Goal: Information Seeking & Learning: Learn about a topic

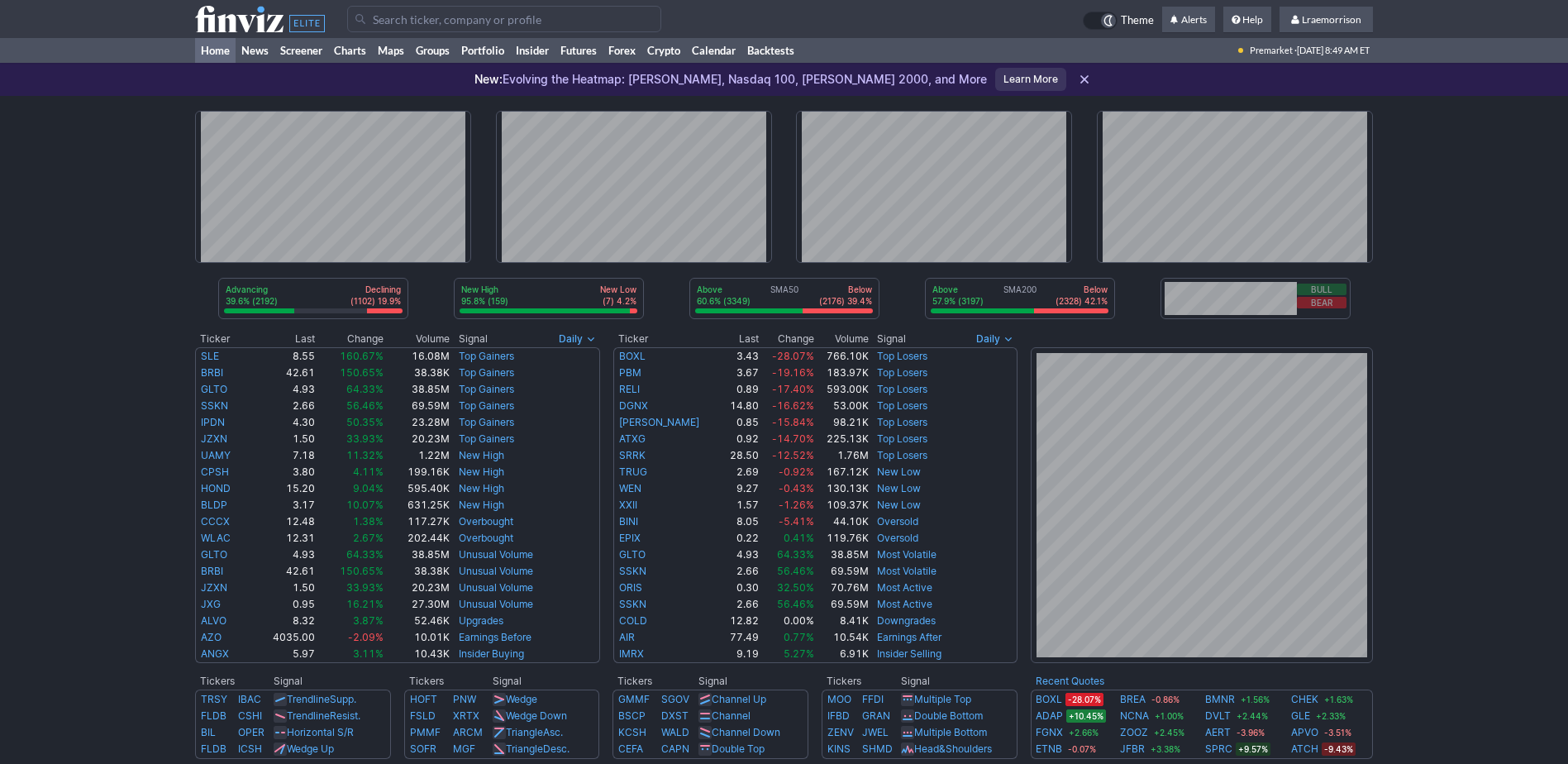
click at [394, 22] on input "Search" at bounding box center [504, 18] width 315 height 26
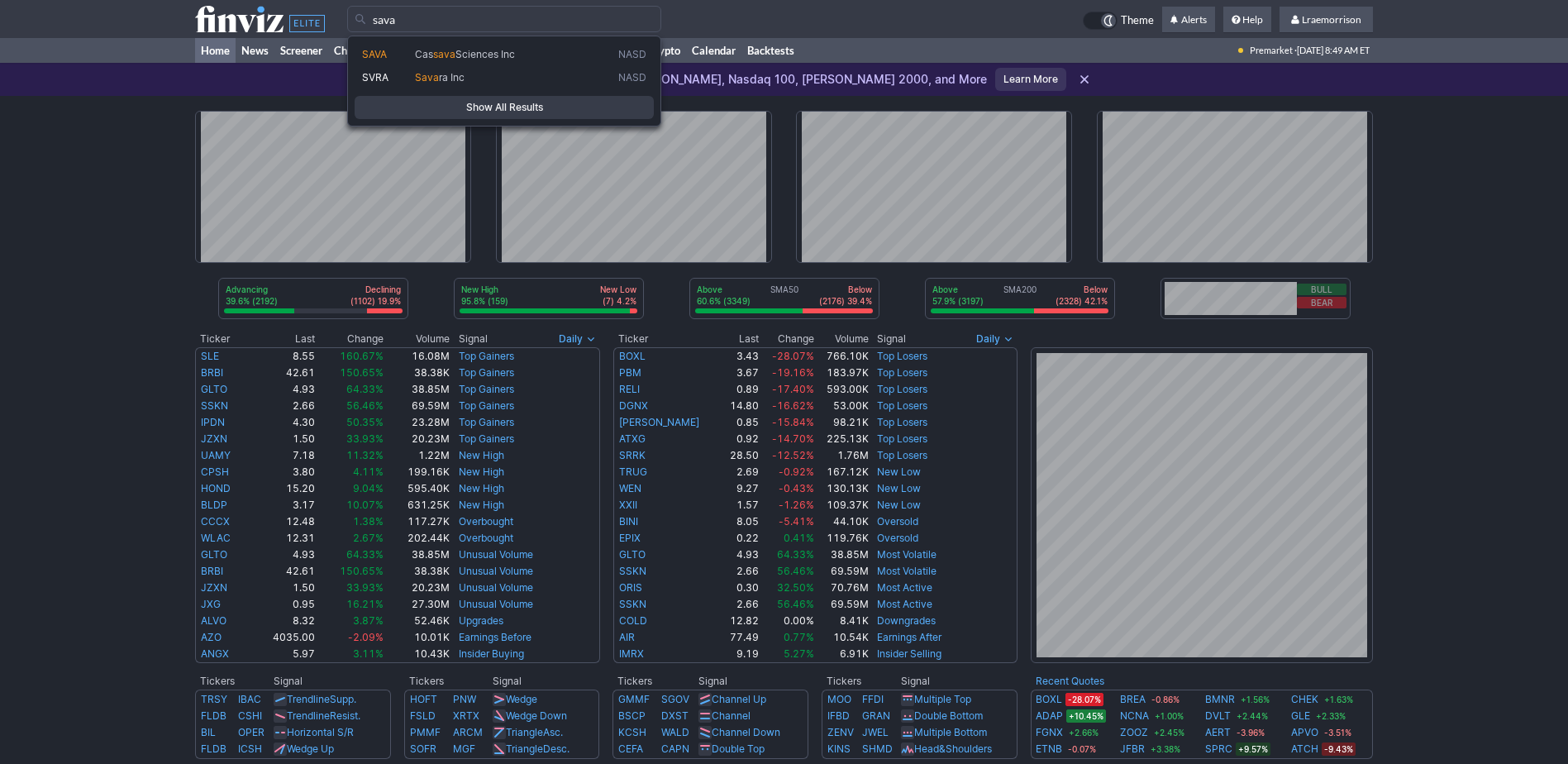
type input "sava"
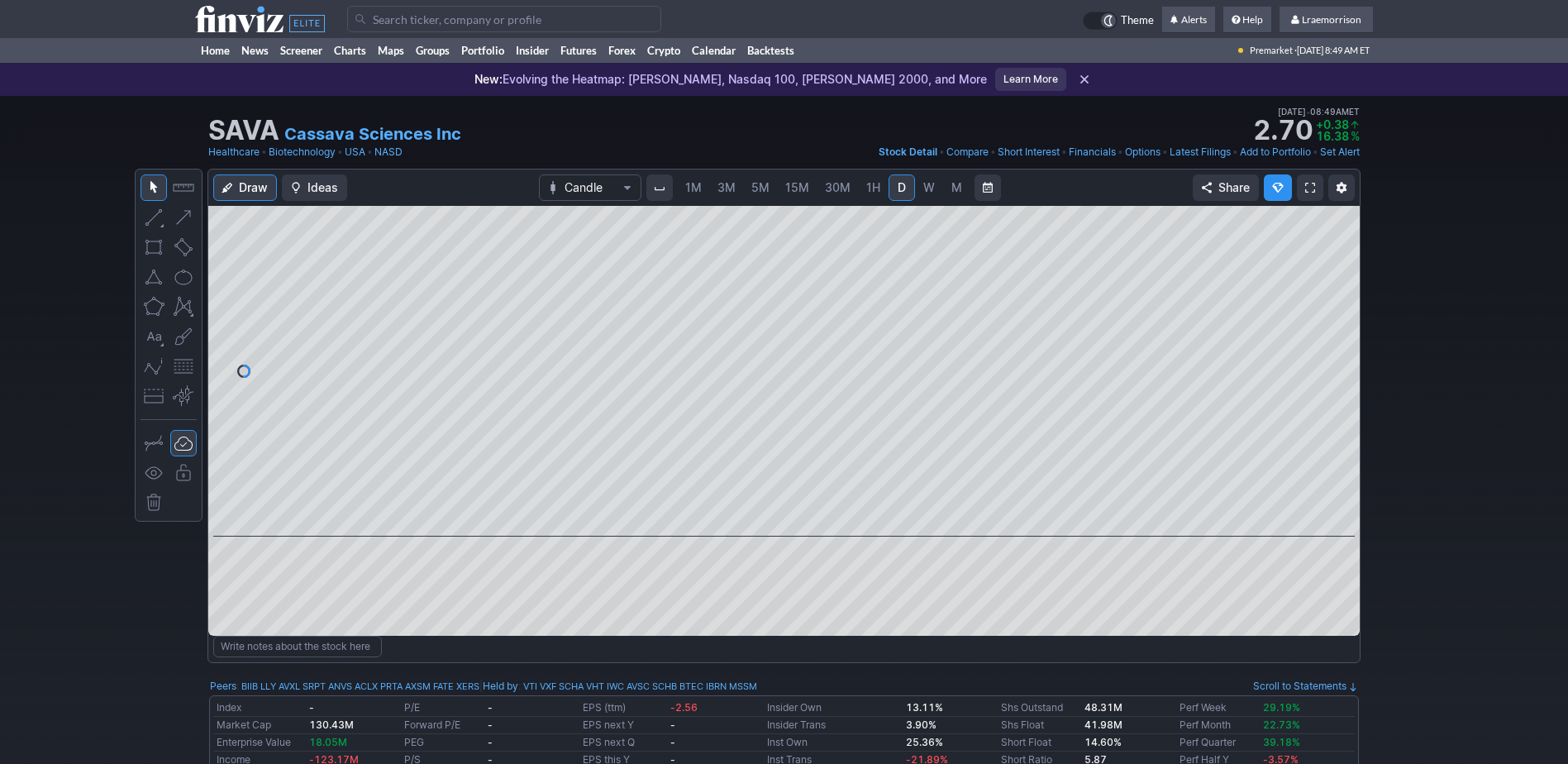
click at [699, 188] on span "1M" at bounding box center [694, 187] width 16 height 14
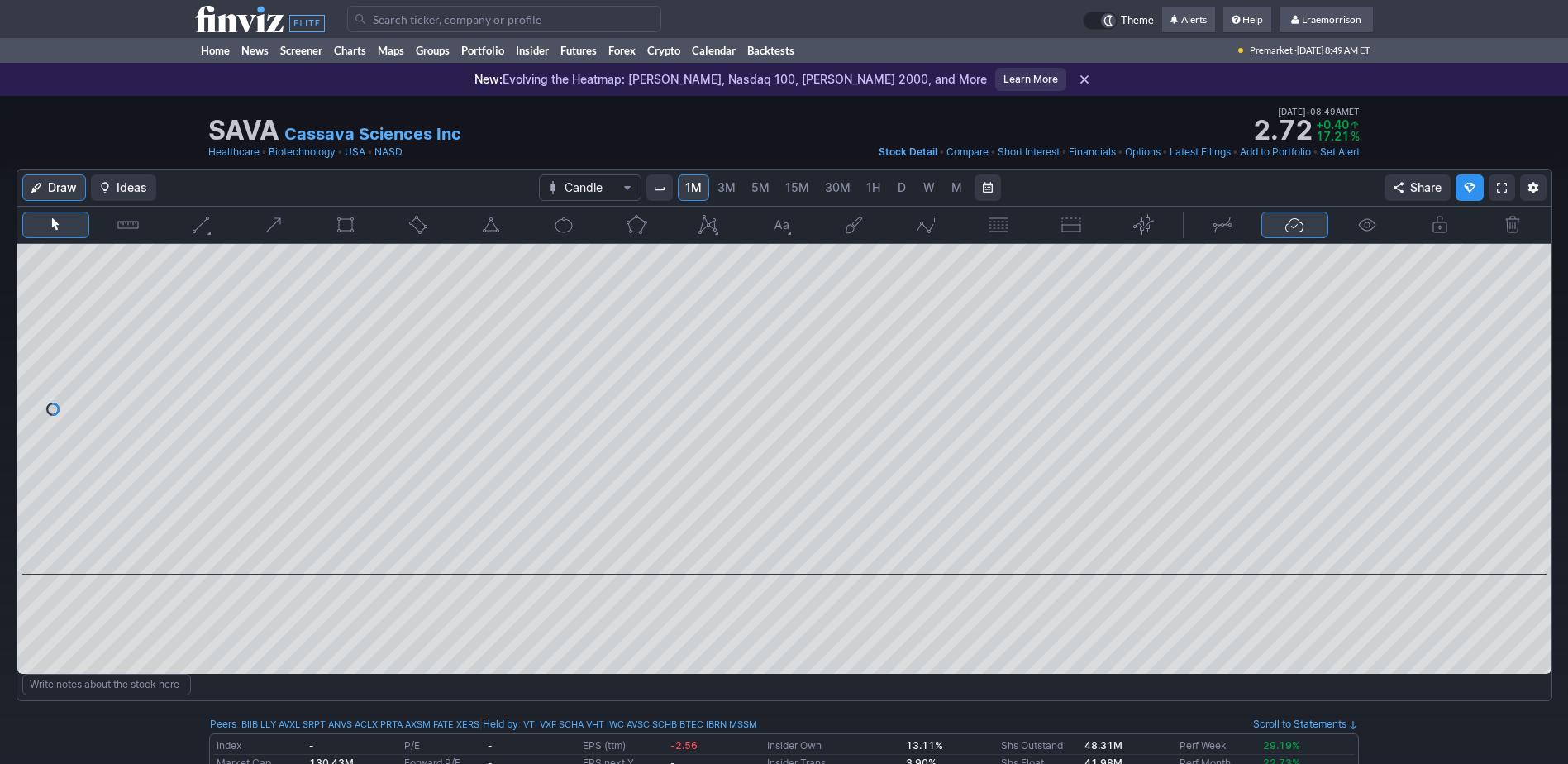
click at [387, 15] on input "Search" at bounding box center [504, 18] width 315 height 26
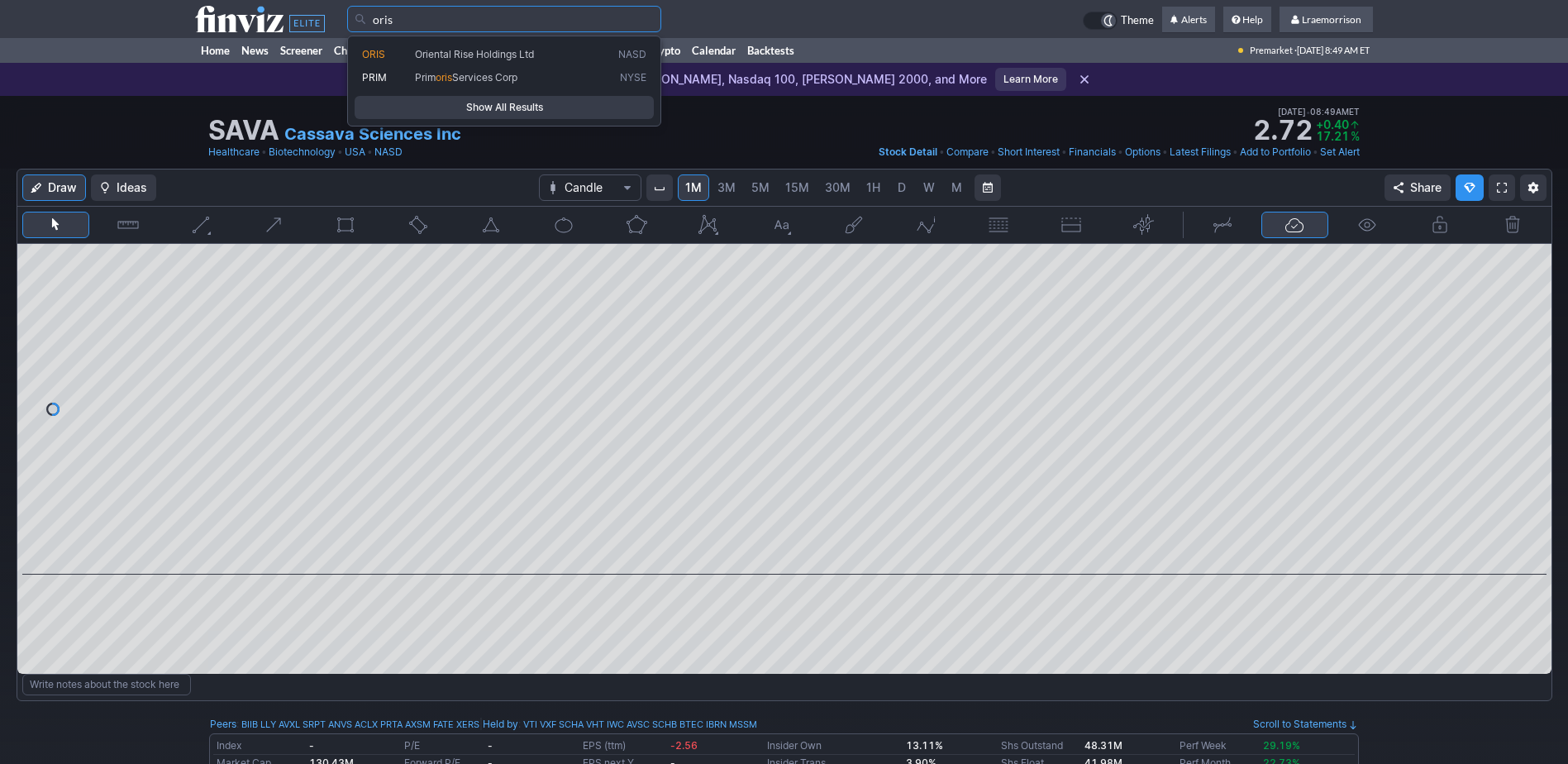
type input "oris"
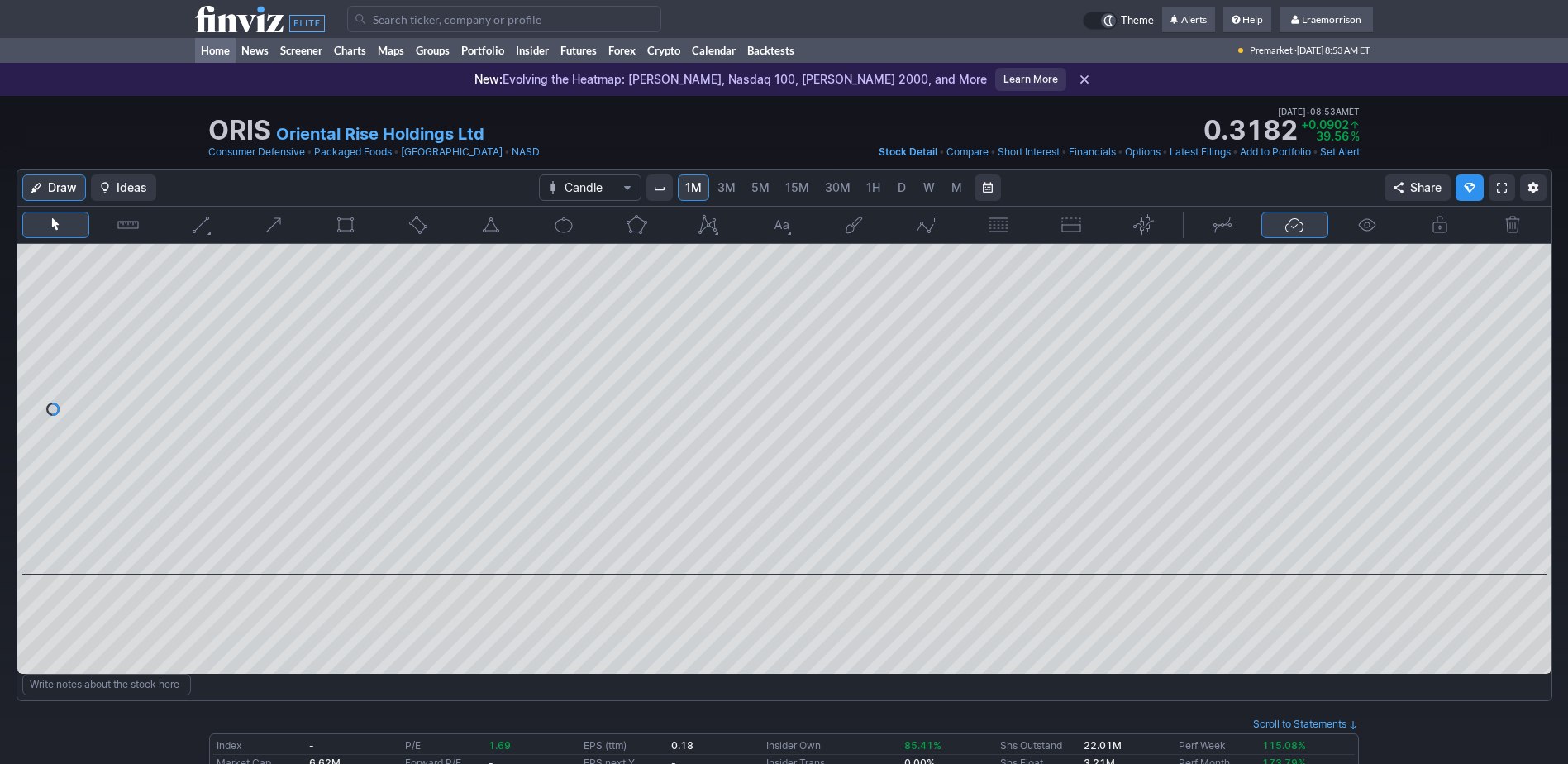
click at [215, 47] on link "Home" at bounding box center [215, 50] width 40 height 25
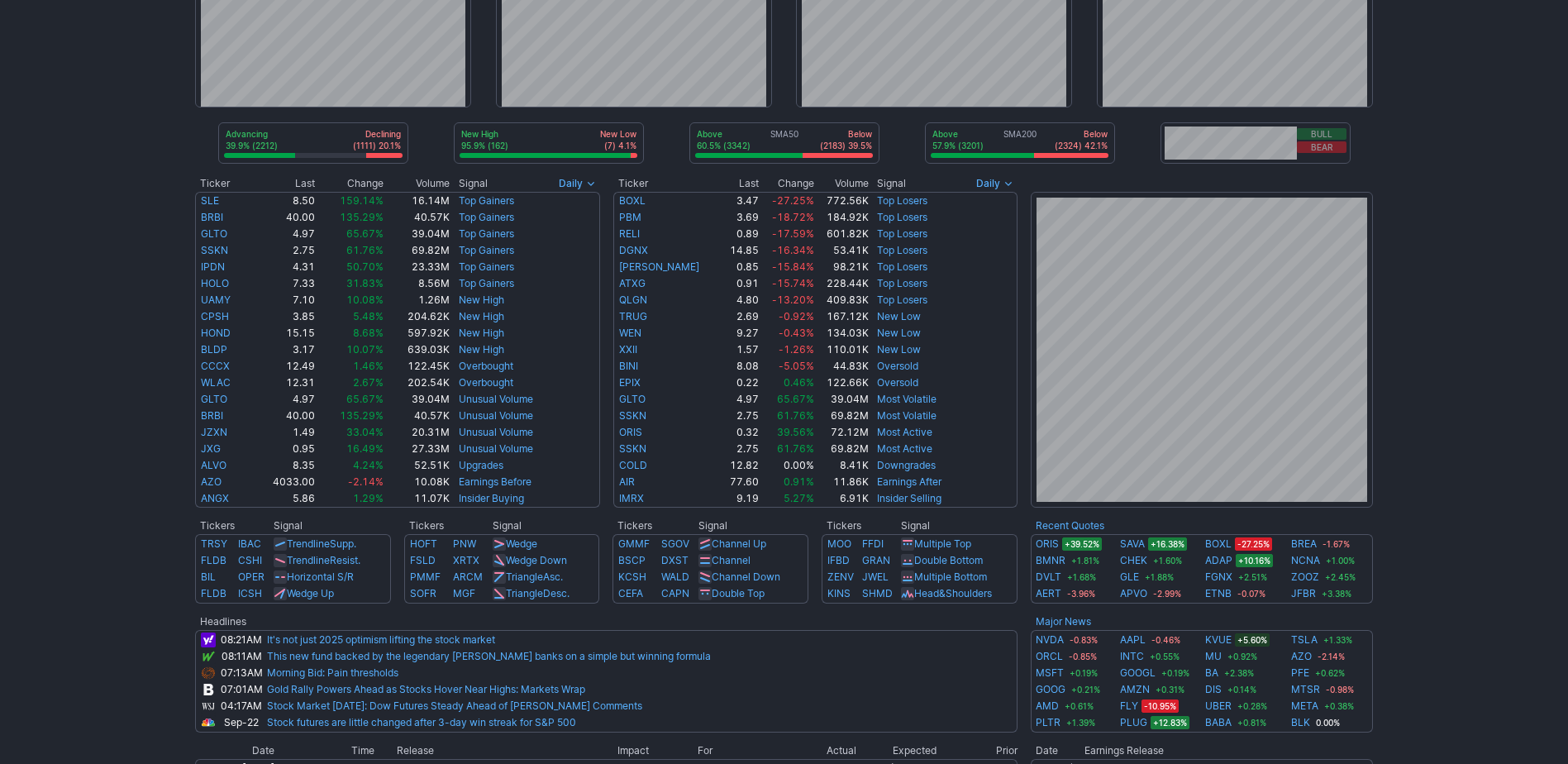
scroll to position [165, 0]
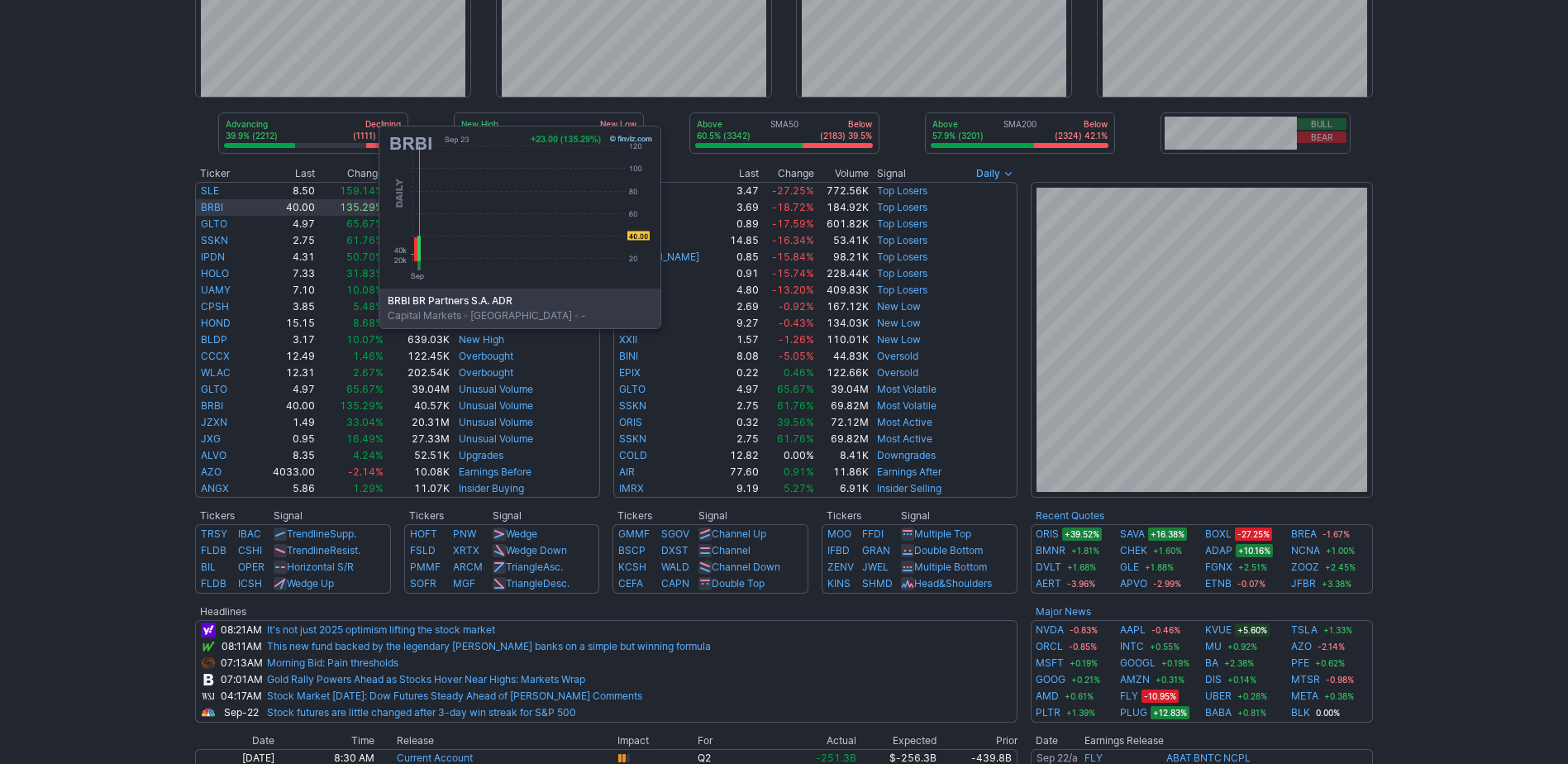
click at [213, 204] on link "BRBI" at bounding box center [211, 207] width 22 height 13
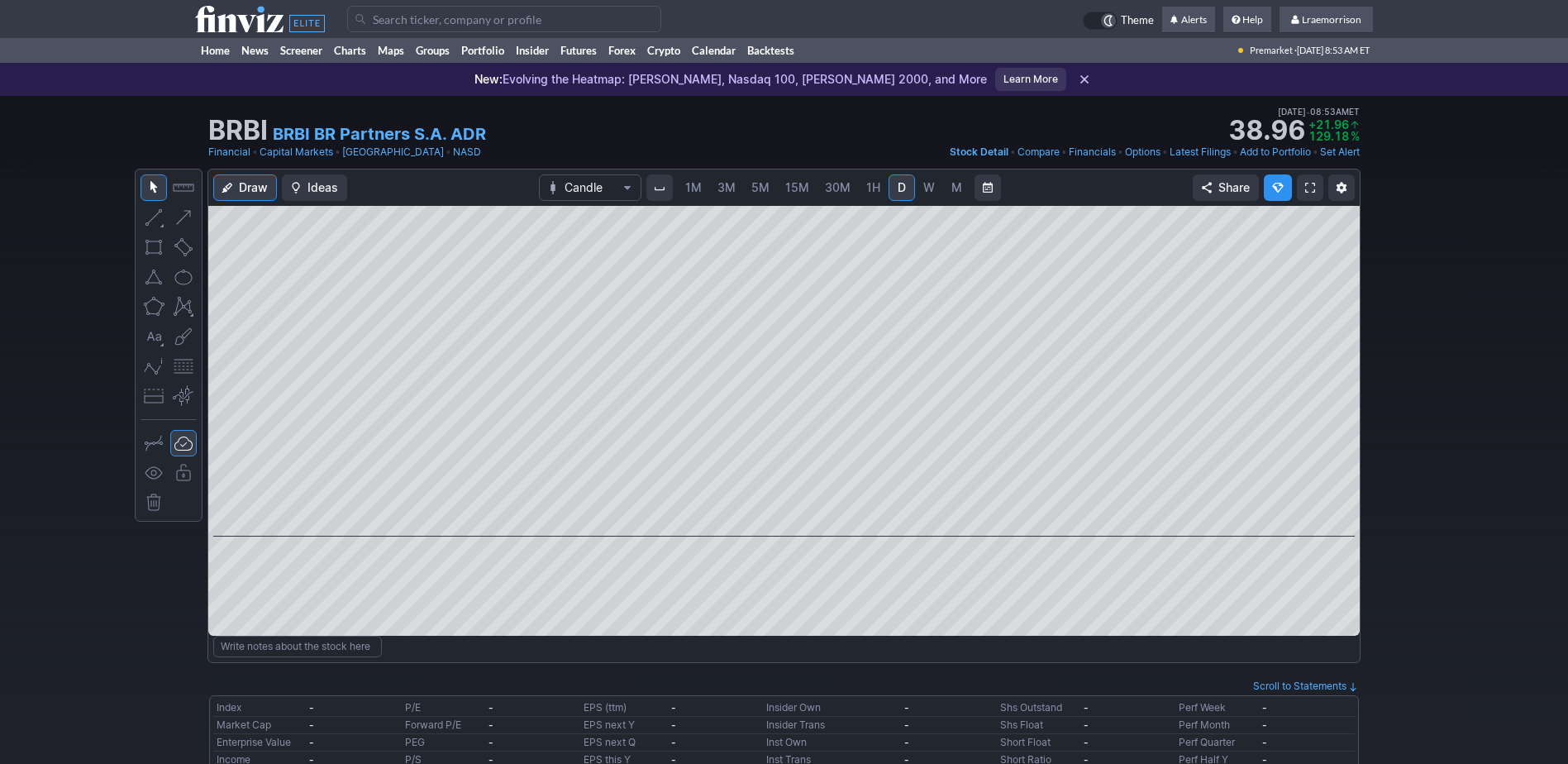
click at [689, 191] on span "1M" at bounding box center [694, 187] width 16 height 14
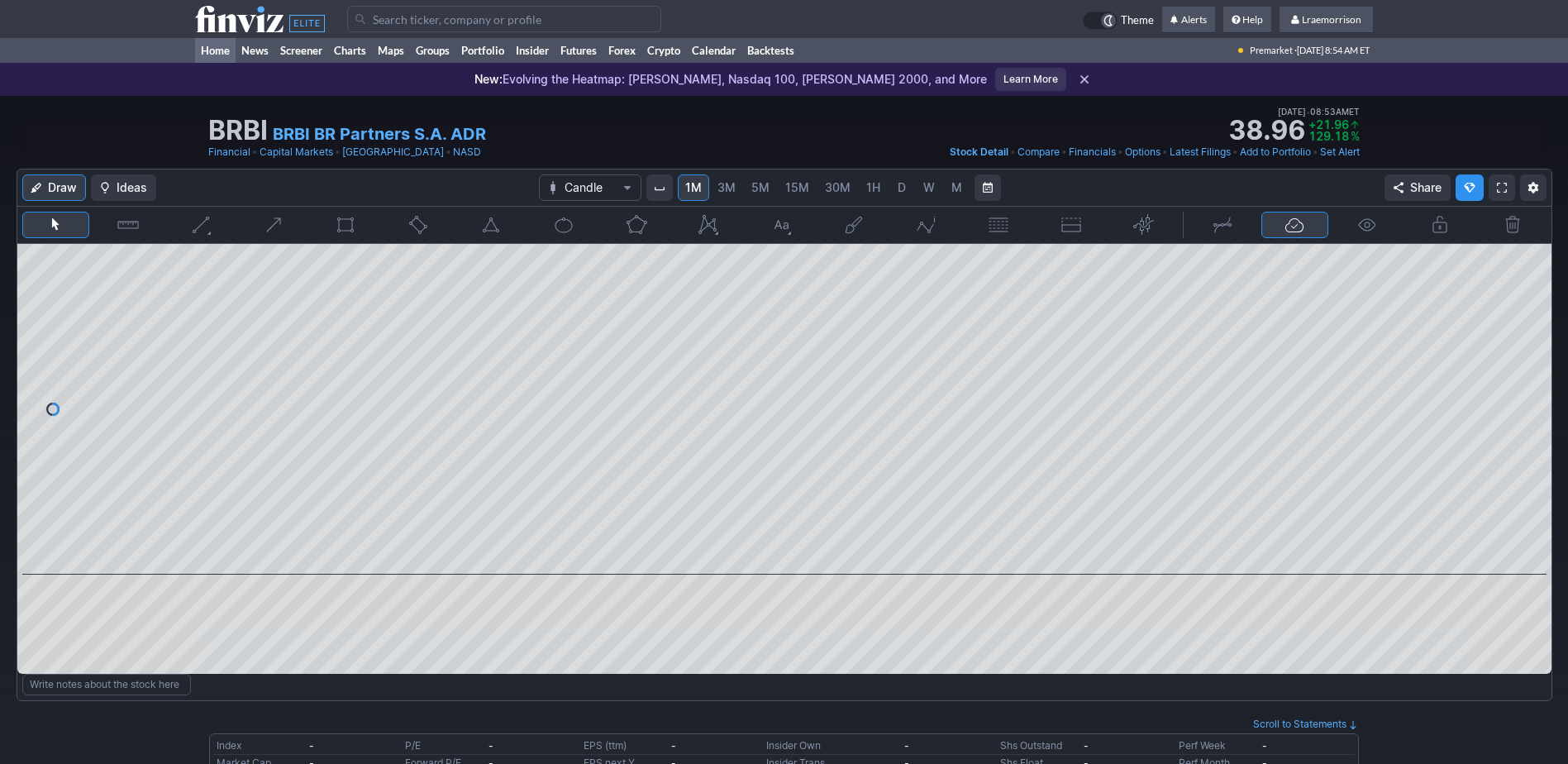
click at [215, 48] on link "Home" at bounding box center [215, 50] width 40 height 25
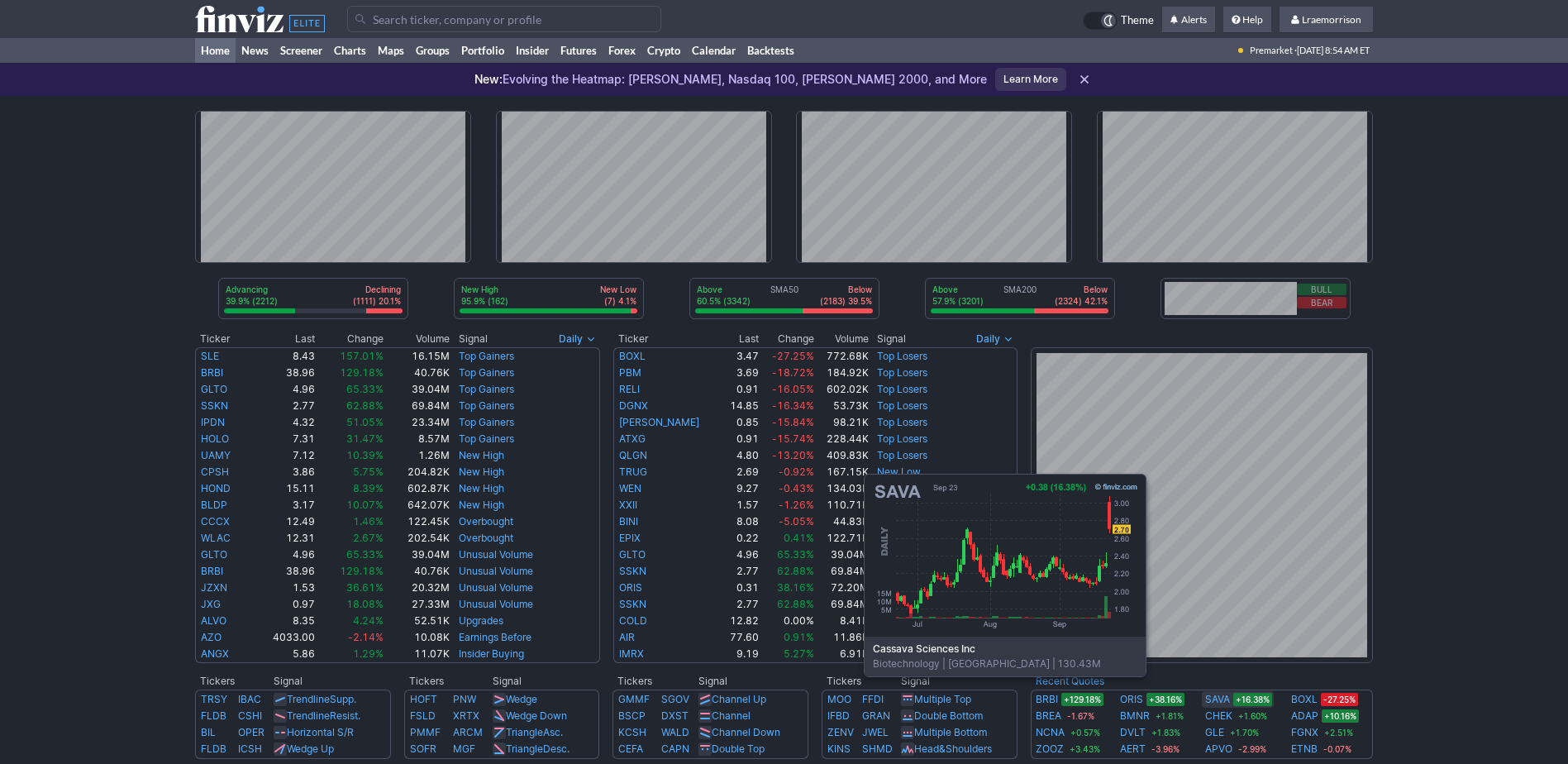
click at [1219, 701] on link "SAVA" at bounding box center [1217, 699] width 25 height 16
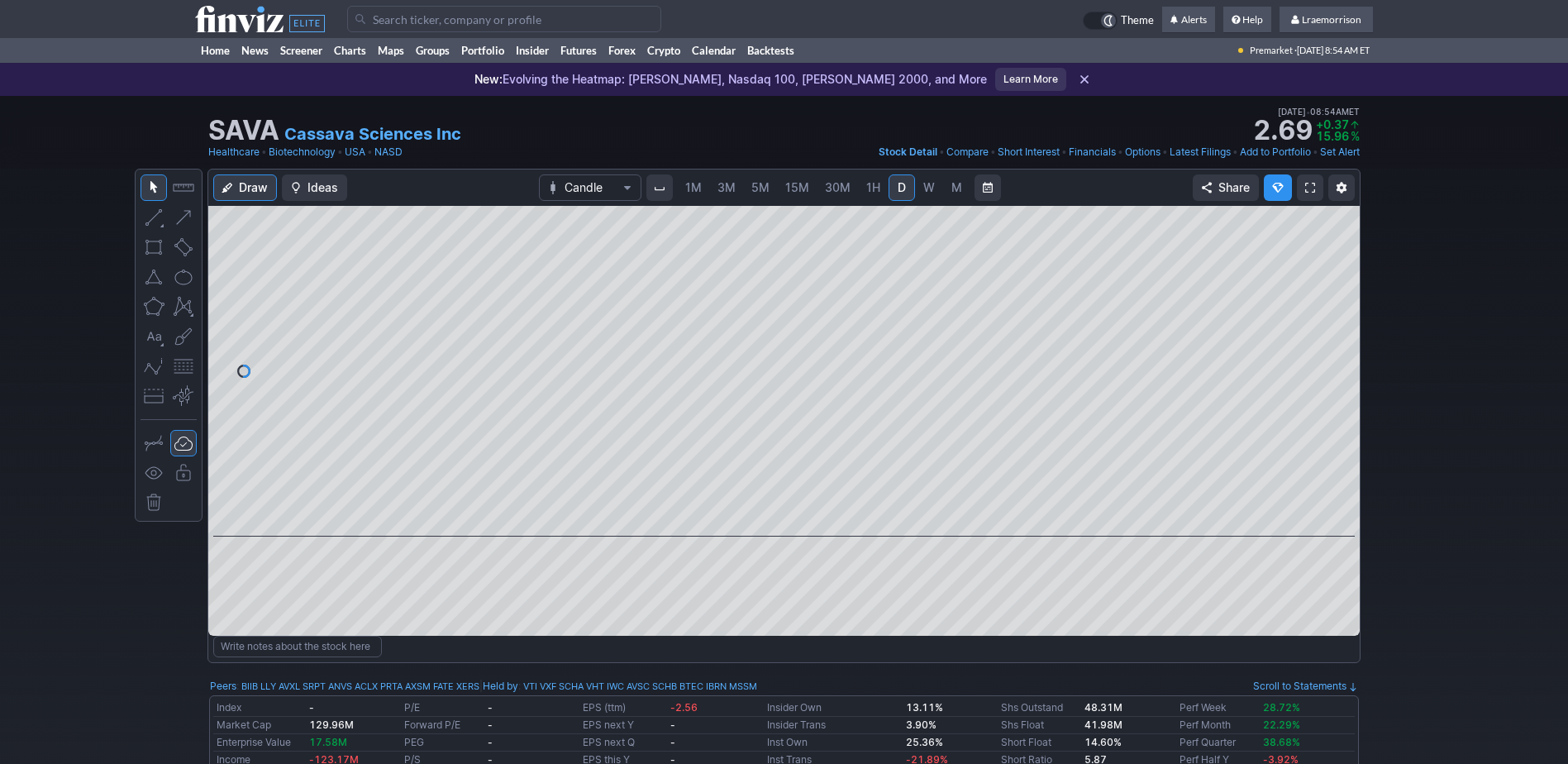
click at [699, 187] on span "1M" at bounding box center [694, 187] width 16 height 14
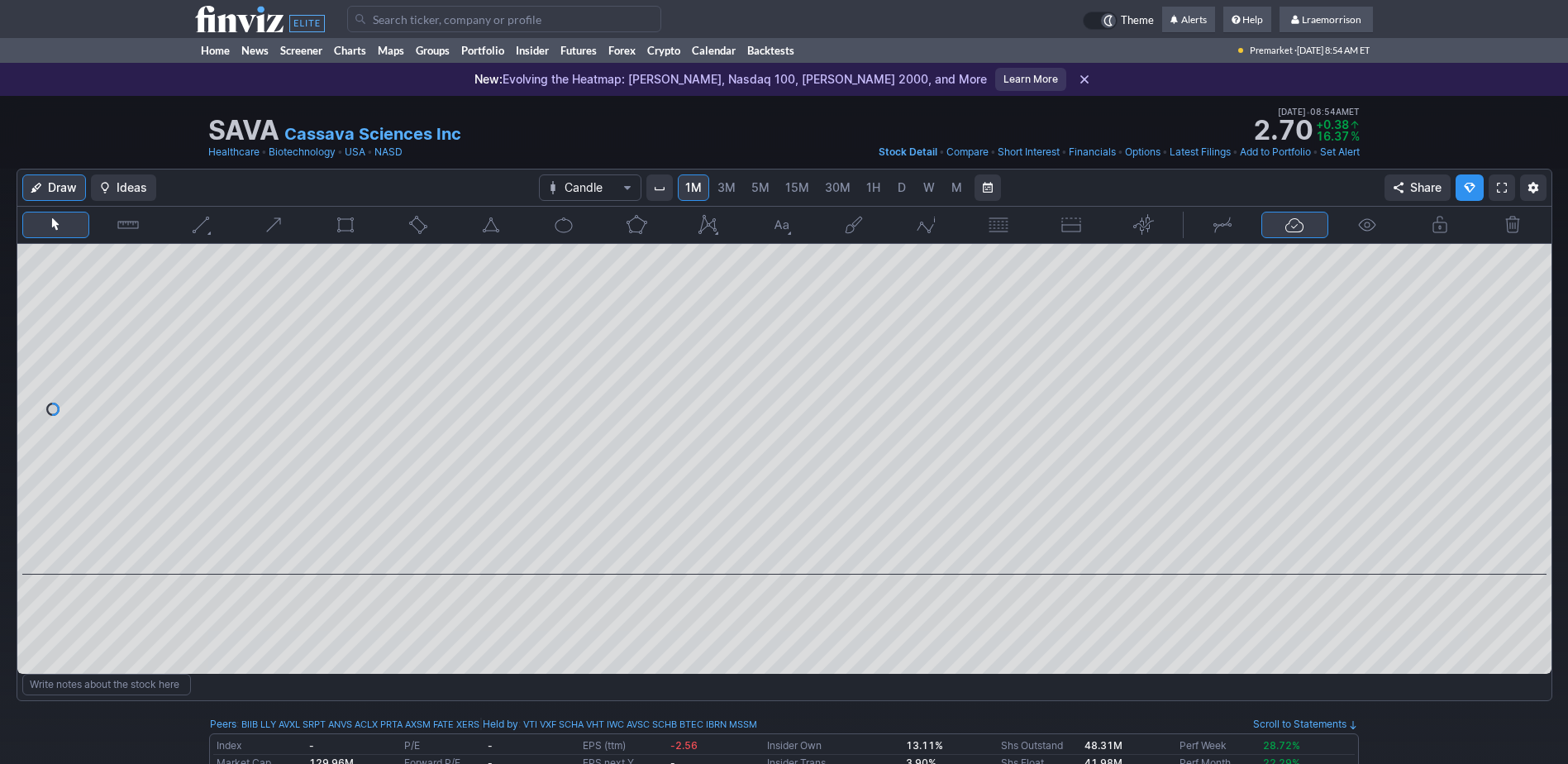
click at [391, 14] on input "Search" at bounding box center [504, 18] width 315 height 26
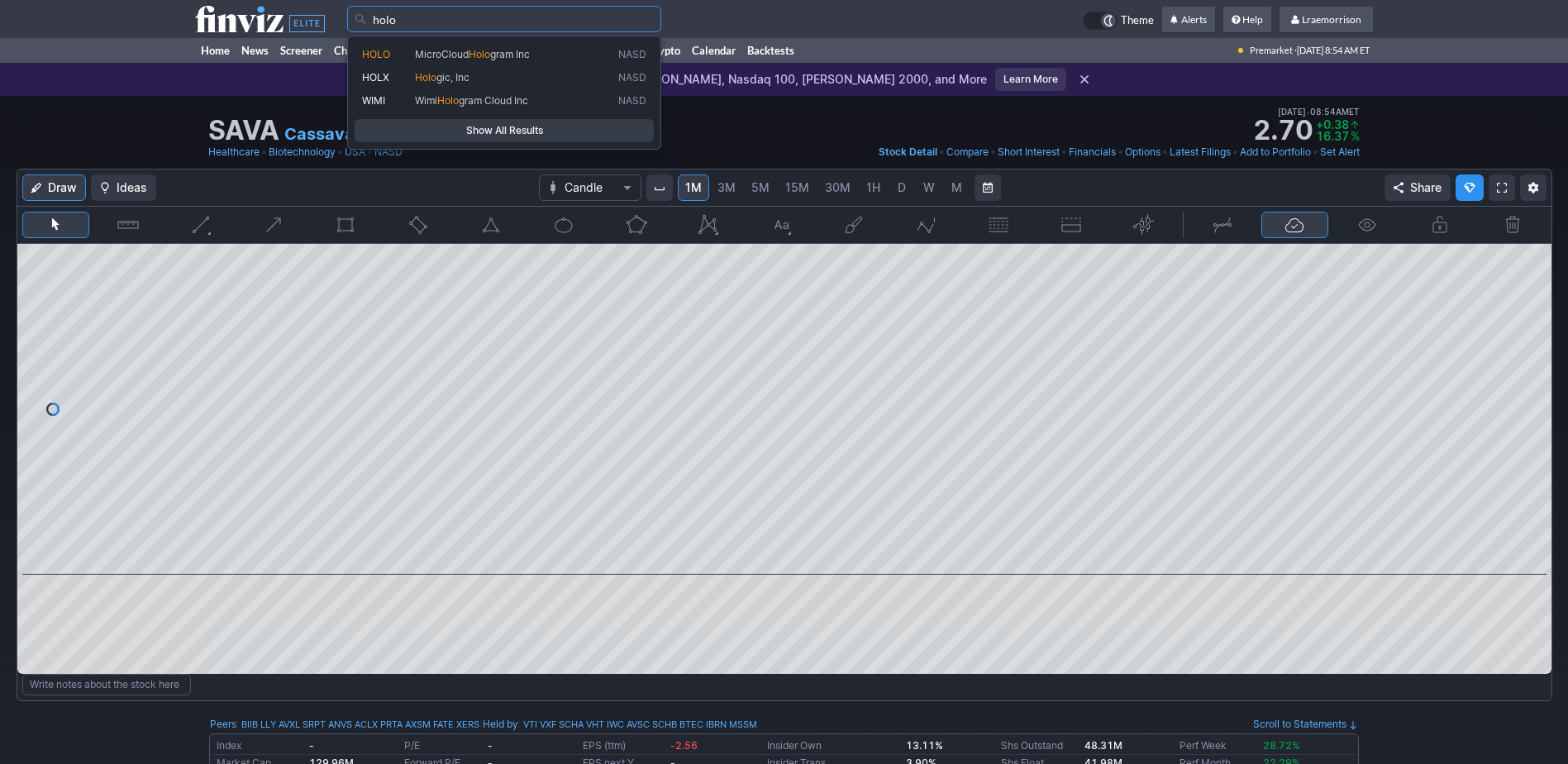
type input "holo"
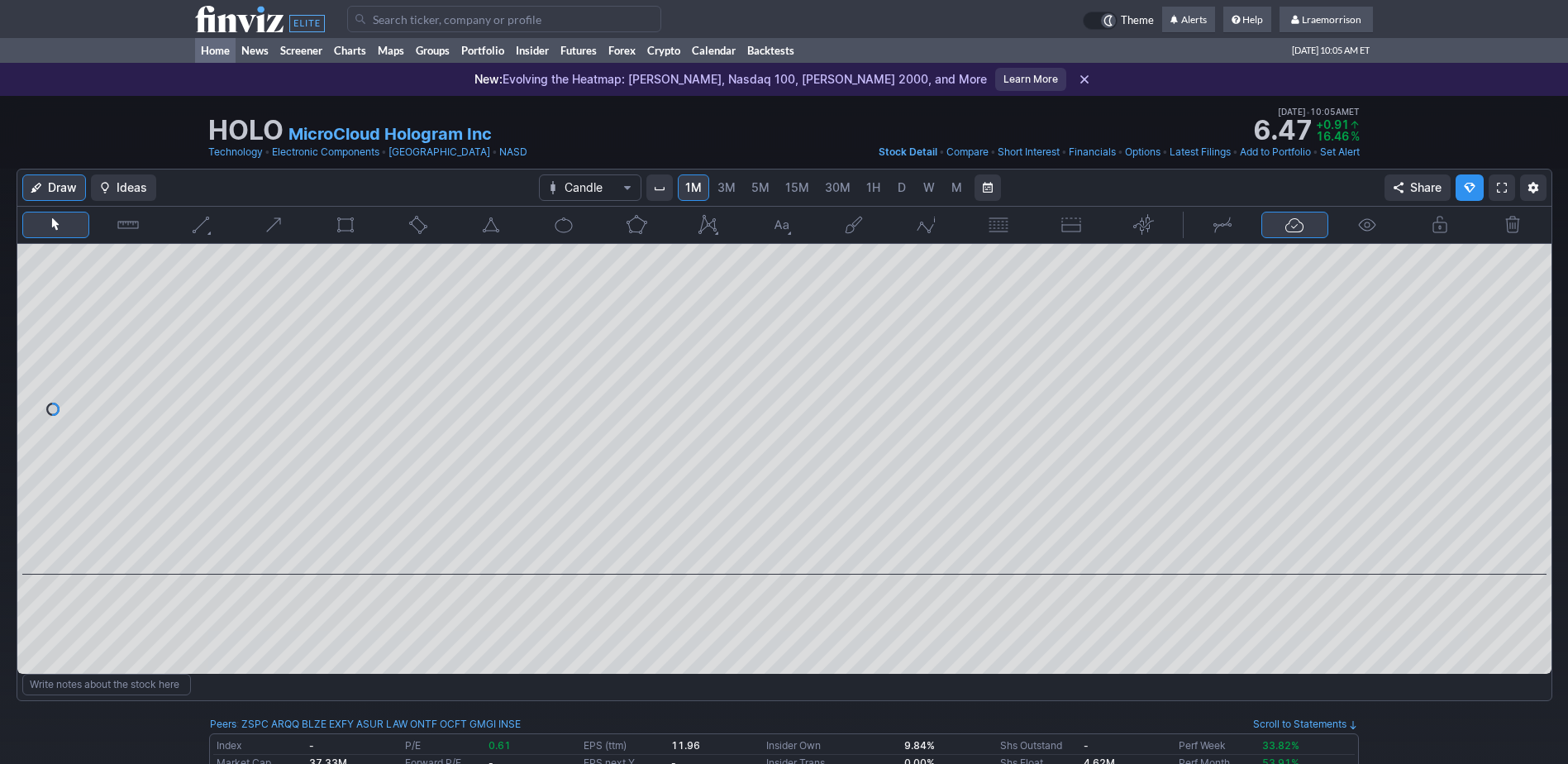
click at [219, 51] on link "Home" at bounding box center [215, 50] width 40 height 25
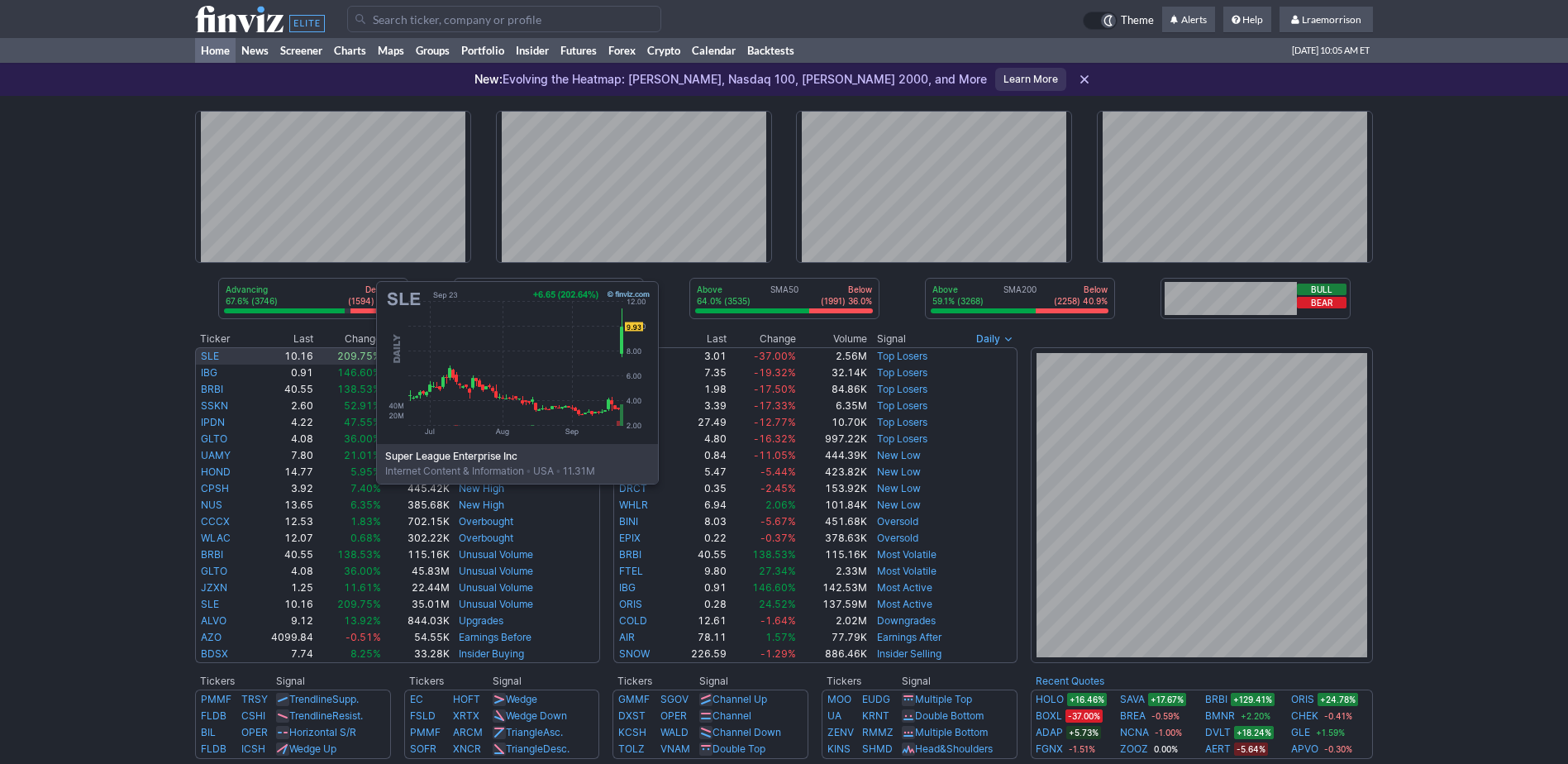
click at [211, 359] on link "SLE" at bounding box center [210, 356] width 18 height 13
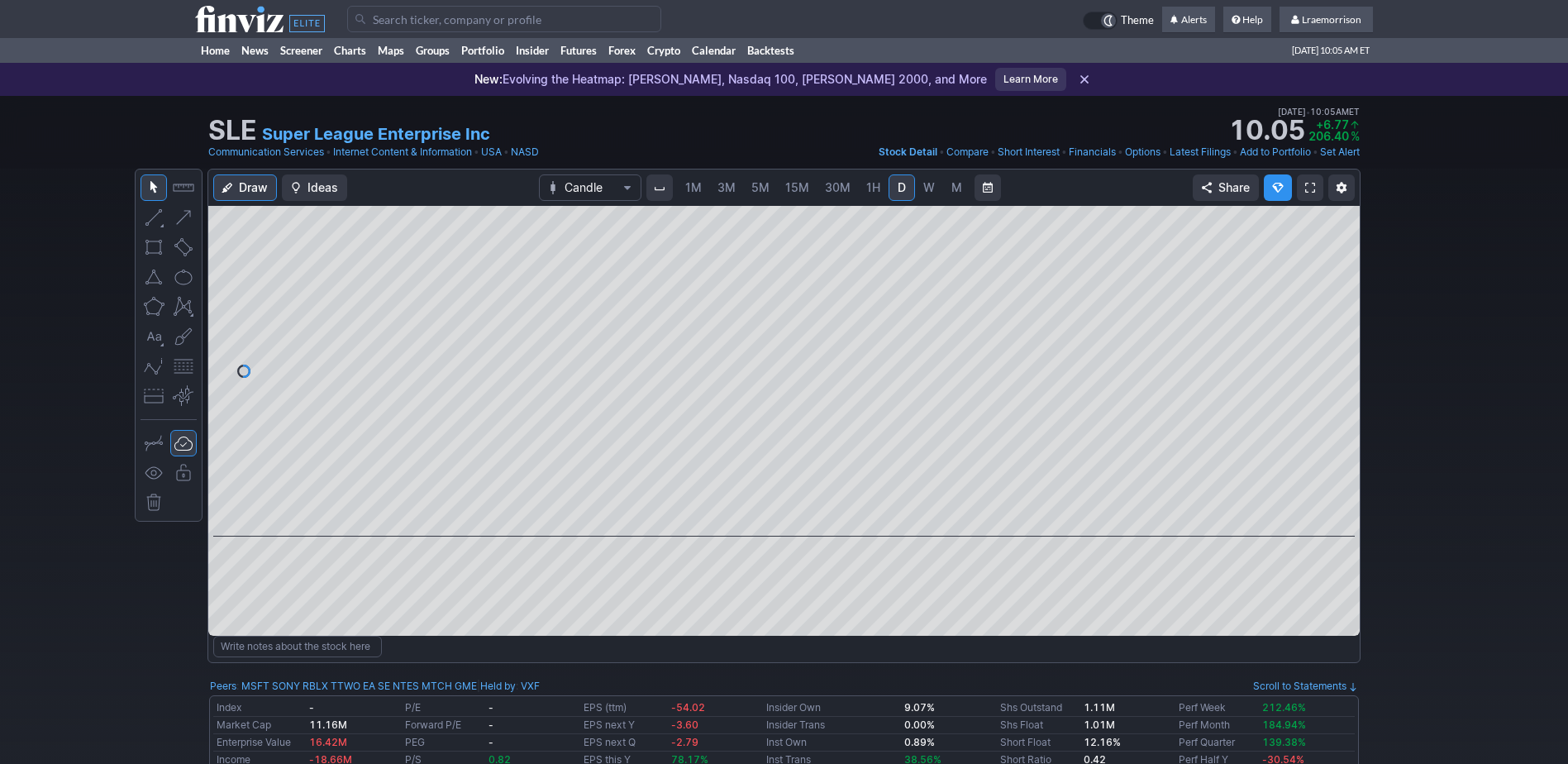
click at [693, 196] on link "1M" at bounding box center [694, 187] width 31 height 26
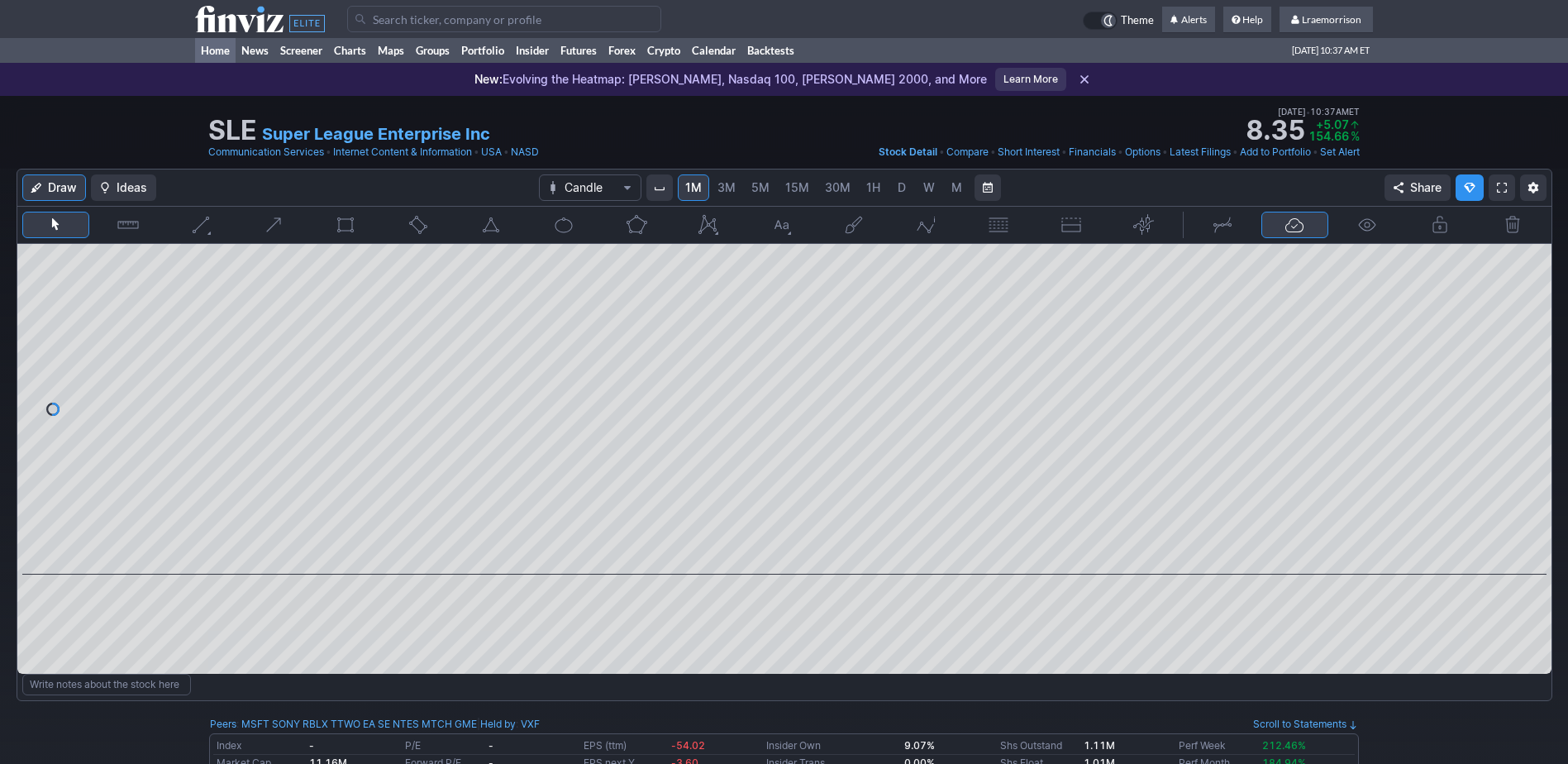
click at [214, 47] on link "Home" at bounding box center [215, 50] width 40 height 25
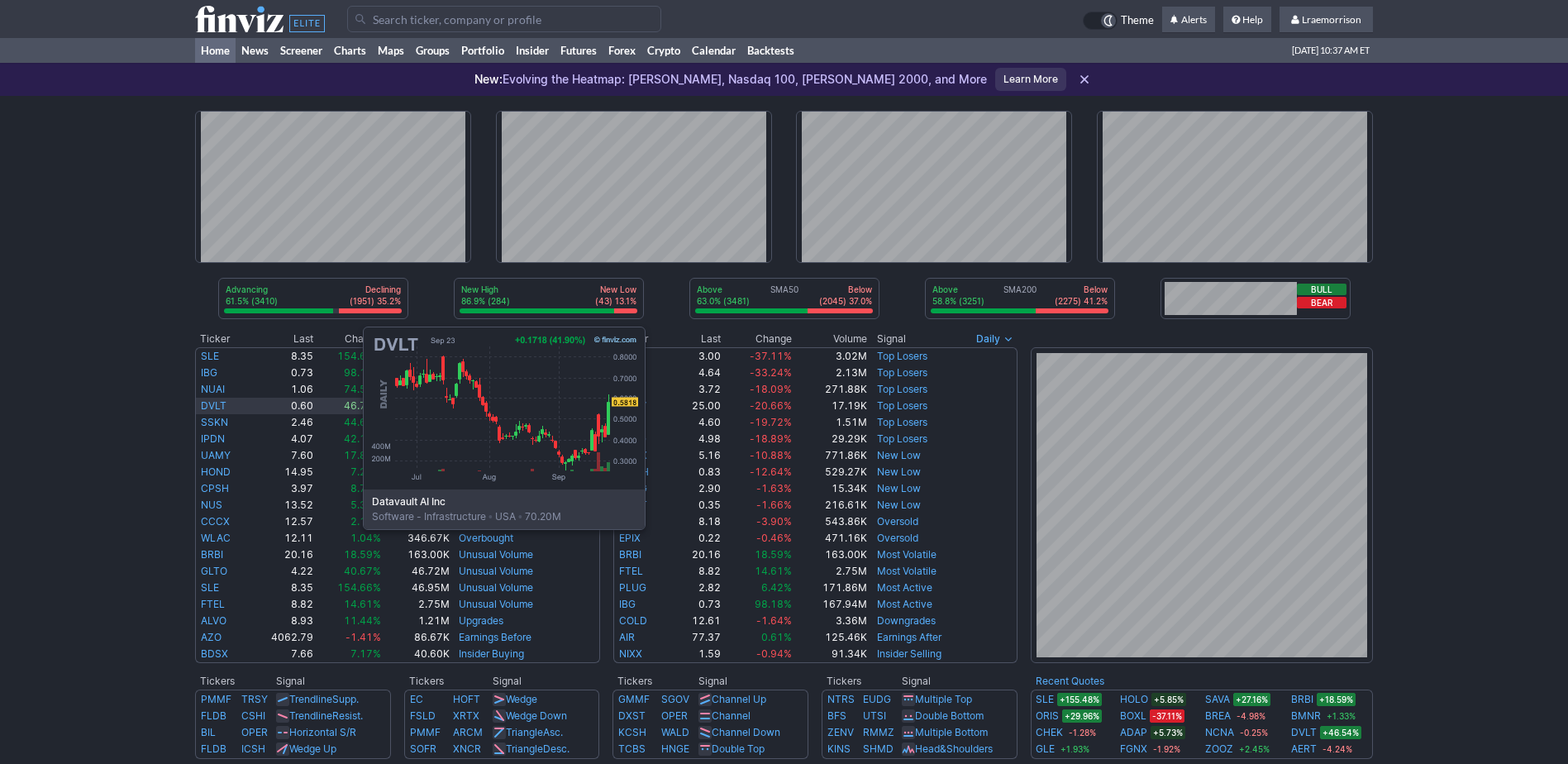
click at [198, 405] on td "DVLT" at bounding box center [222, 406] width 54 height 16
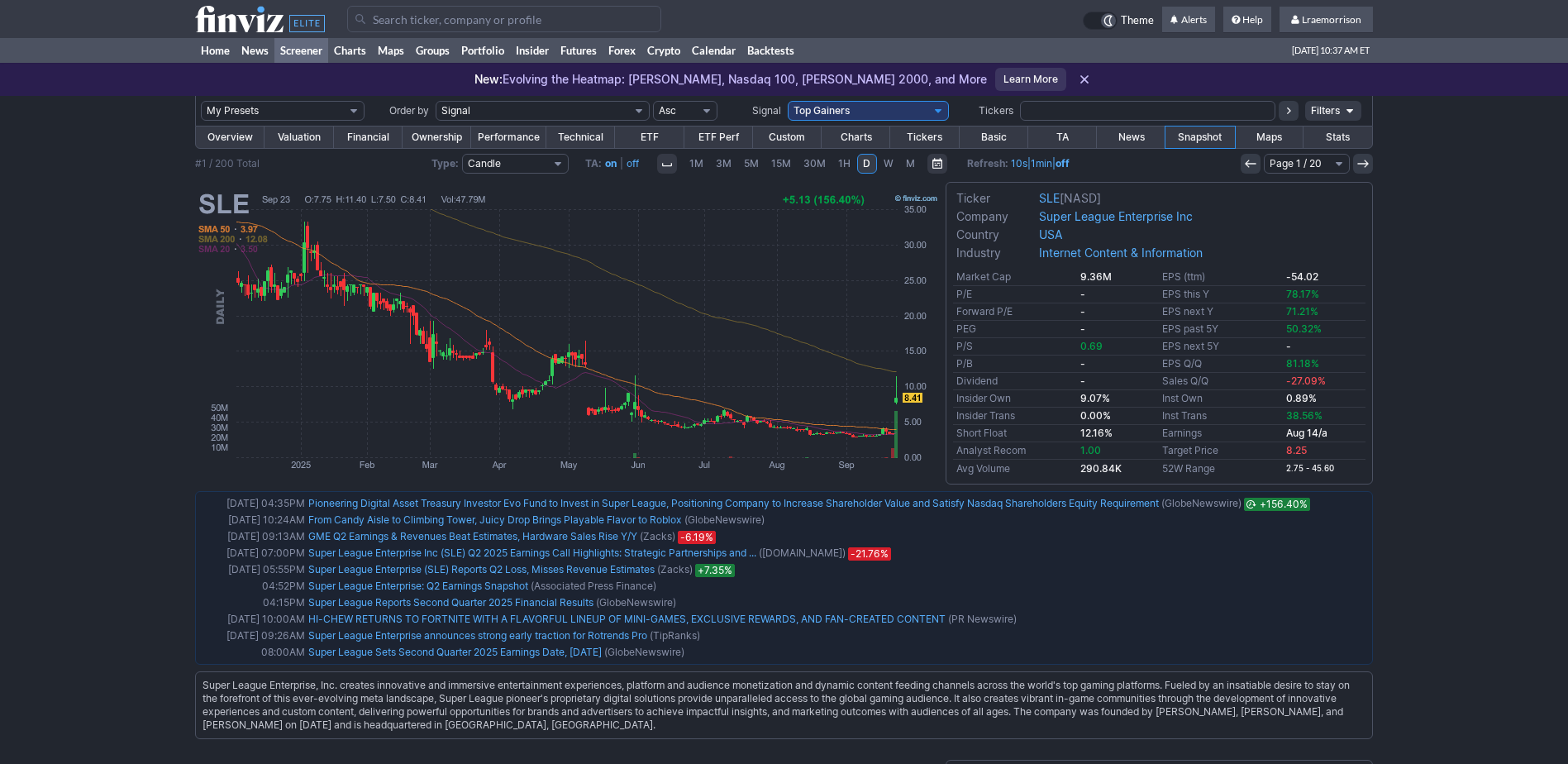
drag, startPoint x: 150, startPoint y: 140, endPoint x: 166, endPoint y: 115, distance: 29.7
click at [220, 43] on link "Home" at bounding box center [215, 50] width 40 height 25
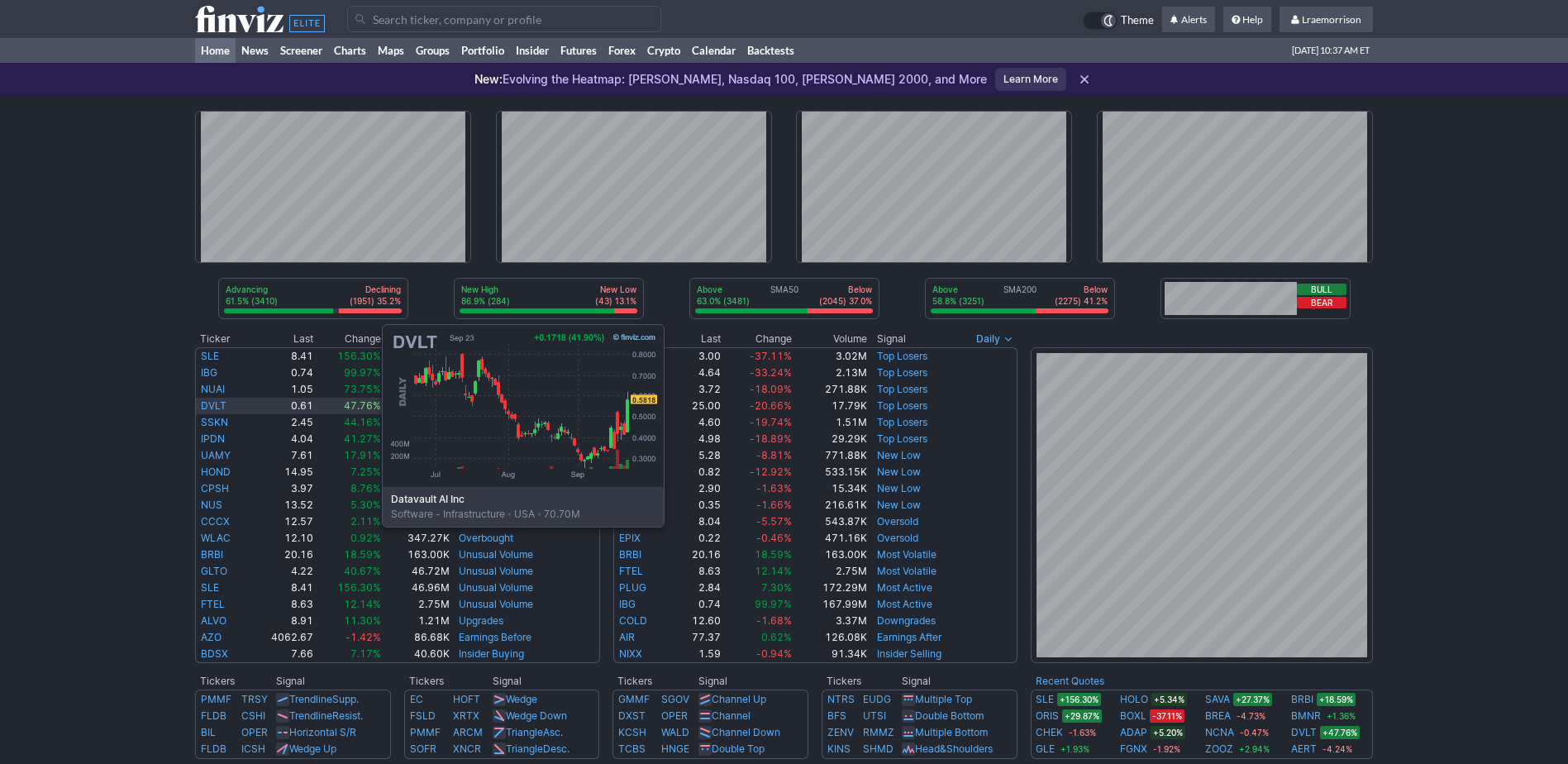
click at [217, 403] on link "DVLT" at bounding box center [213, 406] width 26 height 13
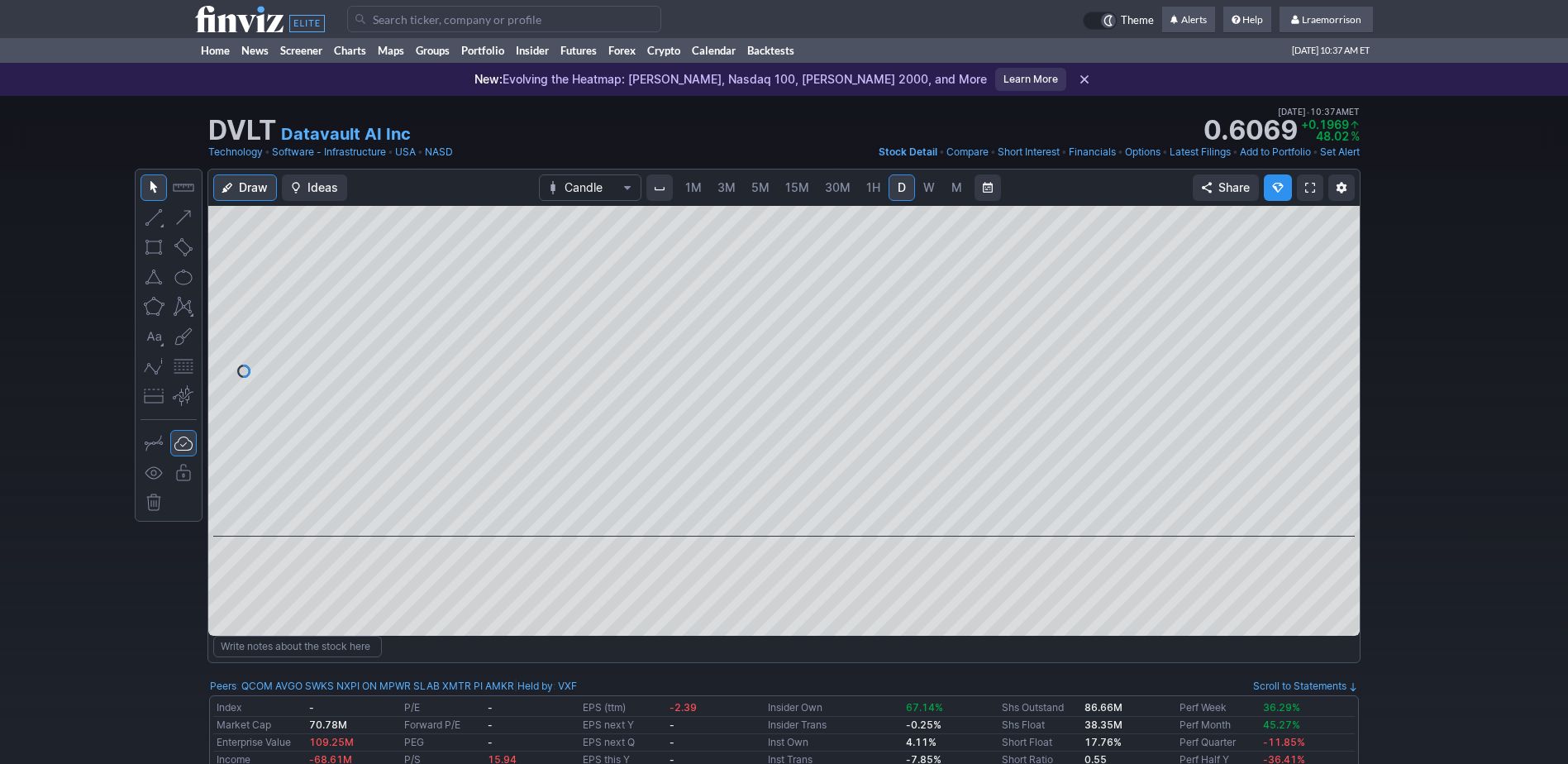
click at [693, 192] on span "1M" at bounding box center [694, 187] width 16 height 14
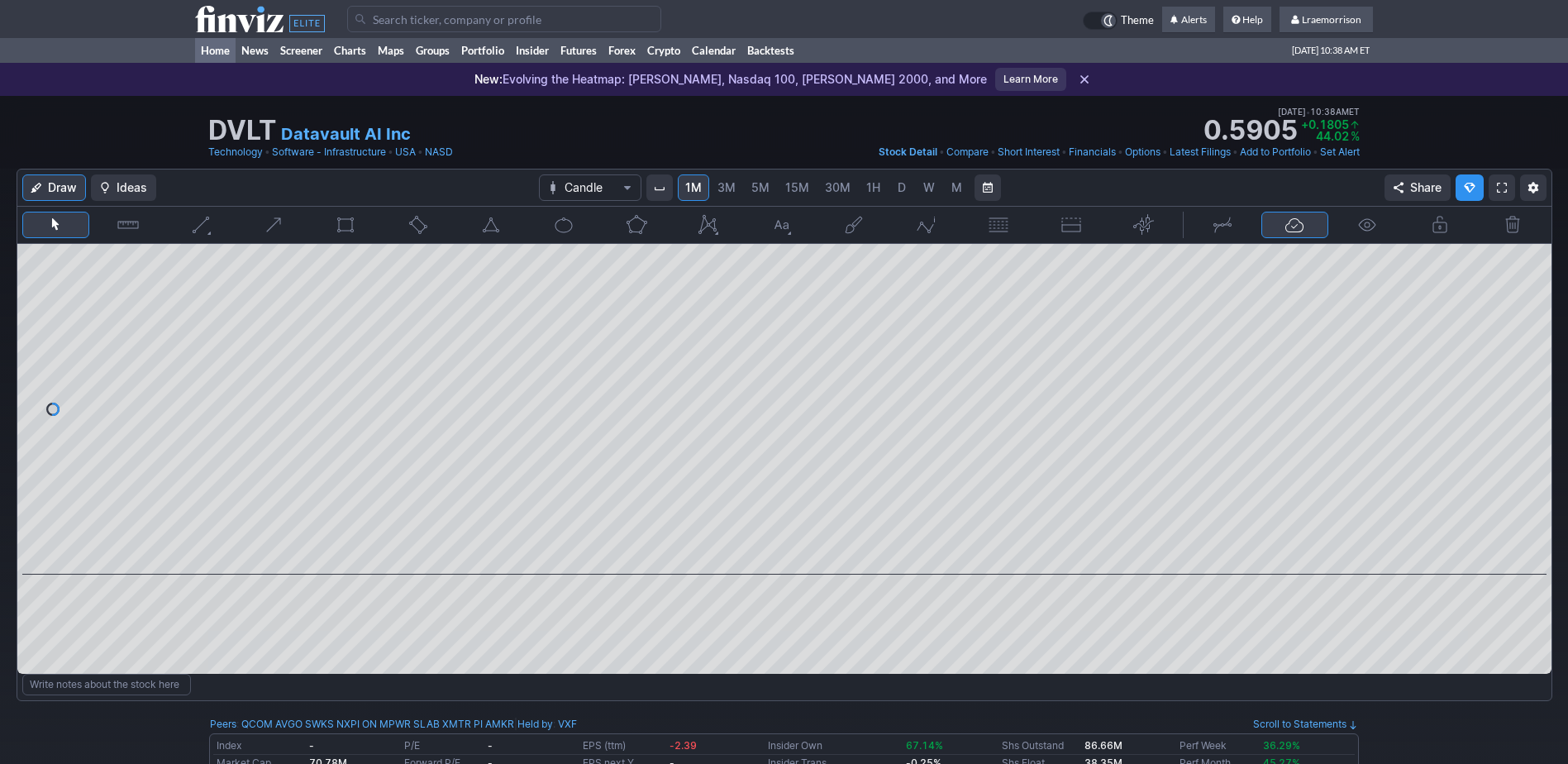
click at [226, 46] on link "Home" at bounding box center [215, 50] width 40 height 25
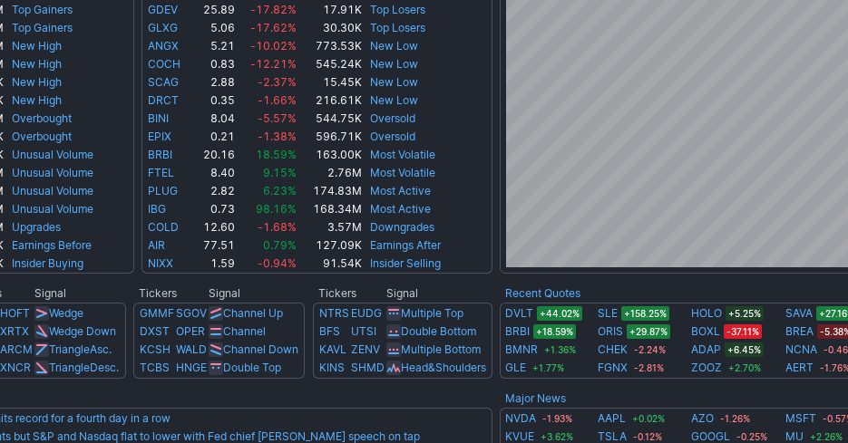
scroll to position [453, 245]
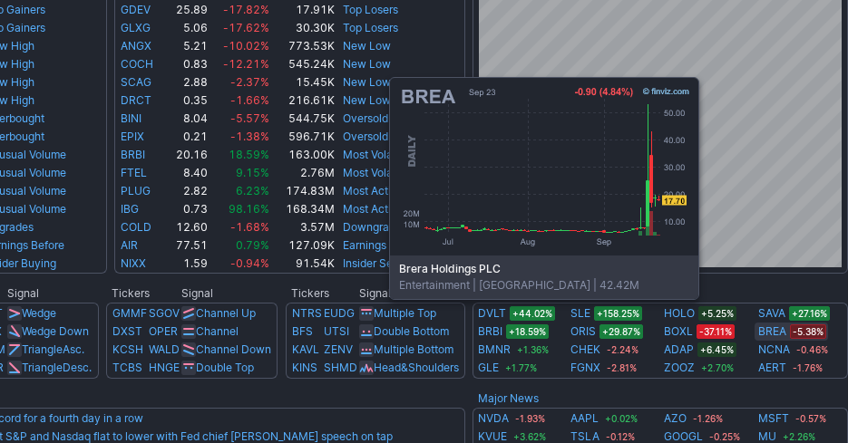
click at [778, 326] on link "BREA" at bounding box center [772, 332] width 28 height 18
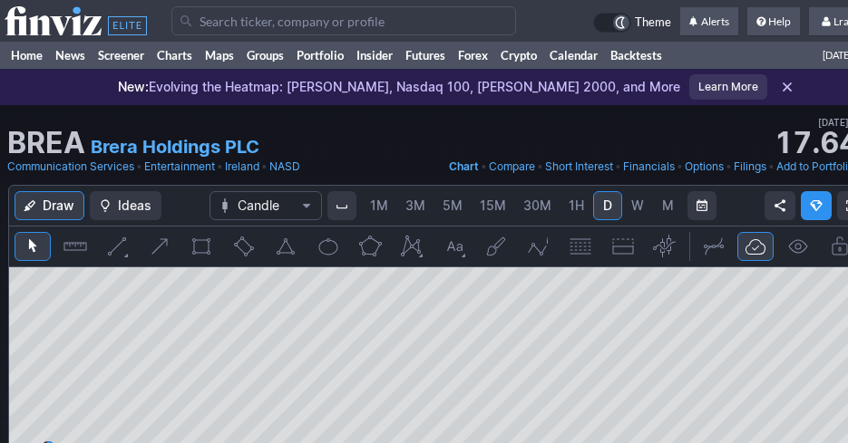
click at [382, 207] on span "1M" at bounding box center [379, 205] width 18 height 15
click at [26, 56] on link "Home" at bounding box center [27, 55] width 44 height 27
